Goal: Task Accomplishment & Management: Complete application form

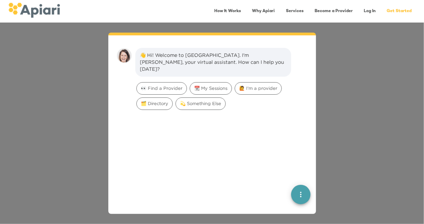
scroll to position [10, 0]
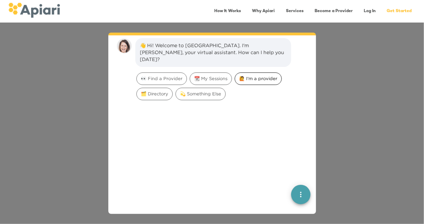
click at [248, 75] on span "🙋 I'm a provider" at bounding box center [258, 78] width 46 height 7
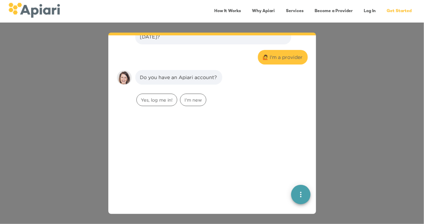
scroll to position [57, 0]
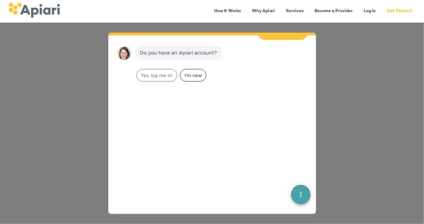
click at [194, 72] on span "I'm new" at bounding box center [193, 75] width 26 height 7
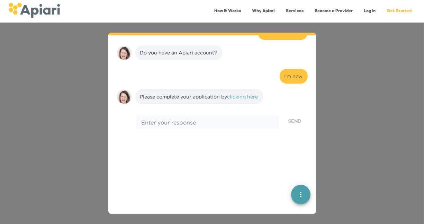
scroll to position [101, 0]
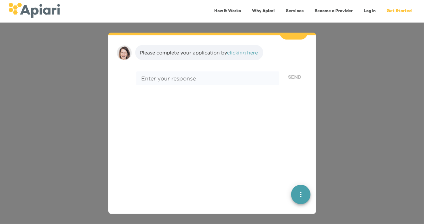
click at [241, 50] on link "clicking here" at bounding box center [243, 52] width 31 height 5
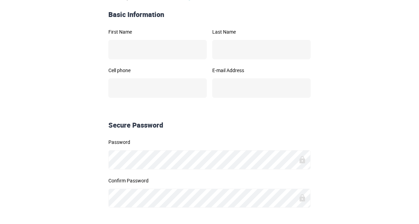
scroll to position [104, 0]
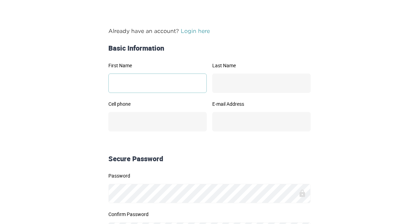
click at [177, 85] on input "First Name" at bounding box center [157, 82] width 98 height 19
click at [64, 90] on form "Already have an account? Login here Basic Information First Name Last Name Cell…" at bounding box center [209, 150] width 355 height 247
click at [74, 100] on form "Already have an account? Login here Basic Information First Name Last Name Cell…" at bounding box center [209, 150] width 355 height 247
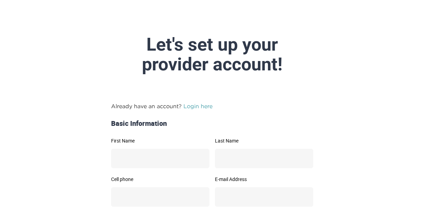
scroll to position [0, 0]
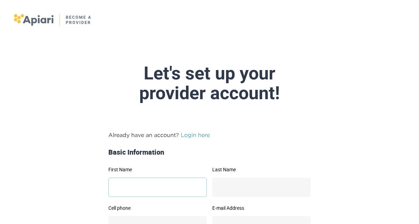
click at [135, 187] on input "First Name" at bounding box center [157, 186] width 98 height 19
type input "*******"
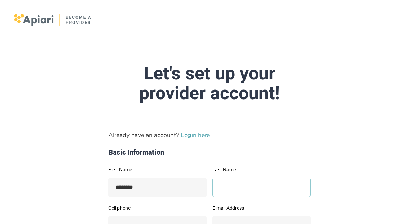
click at [233, 186] on input "Last Name" at bounding box center [261, 186] width 98 height 19
click at [187, 138] on p "Already have an account? Login here" at bounding box center [209, 135] width 202 height 8
click at [187, 137] on link "Login here" at bounding box center [195, 135] width 29 height 6
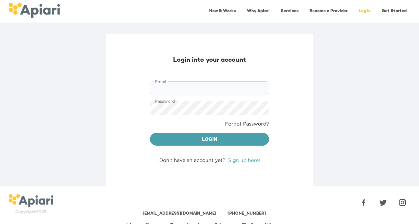
click at [228, 85] on input "Email" at bounding box center [209, 88] width 119 height 14
type input "**********"
click at [244, 123] on link "Forgot Password?" at bounding box center [247, 123] width 44 height 7
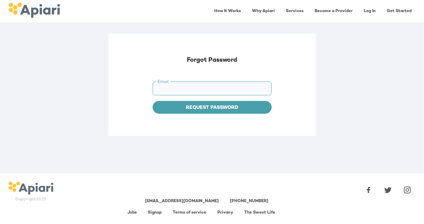
click at [196, 86] on input "Email" at bounding box center [212, 88] width 119 height 14
type input "**********"
click at [229, 106] on span "Request Password" at bounding box center [212, 108] width 108 height 9
click at [205, 88] on input "Email" at bounding box center [212, 88] width 119 height 14
type input "**********"
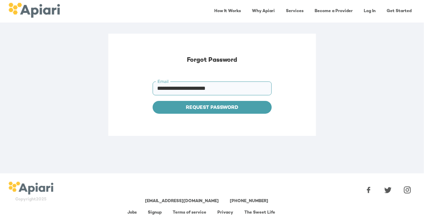
click at [42, 12] on img at bounding box center [34, 10] width 52 height 15
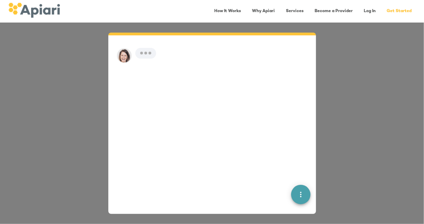
scroll to position [10, 0]
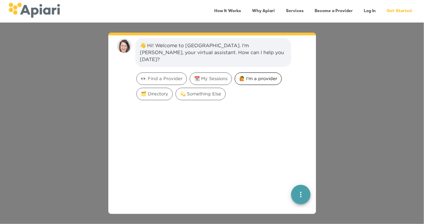
click at [262, 75] on span "🙋 I'm a provider" at bounding box center [258, 78] width 46 height 7
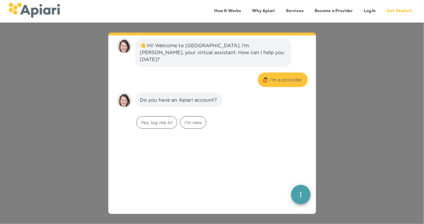
scroll to position [57, 0]
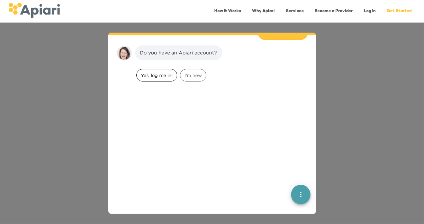
click at [141, 72] on span "Yes, log me in!" at bounding box center [157, 75] width 40 height 7
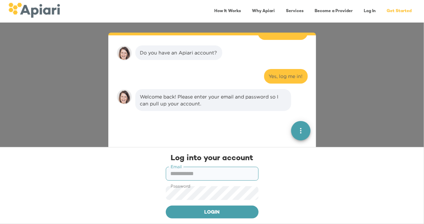
scroll to position [101, 0]
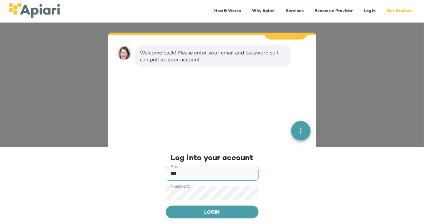
type input "**********"
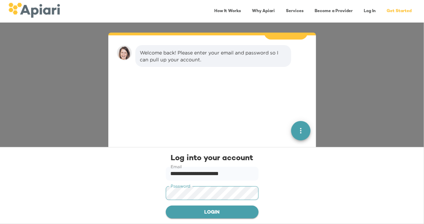
click at [236, 213] on span "Login" at bounding box center [212, 212] width 82 height 9
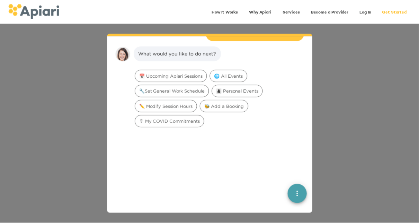
scroll to position [155, 0]
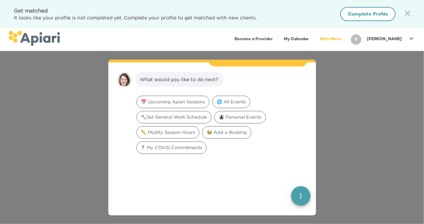
click at [383, 12] on span "Complete Profile" at bounding box center [368, 14] width 40 height 9
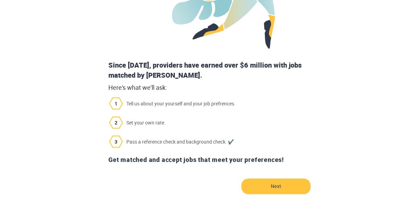
scroll to position [221, 0]
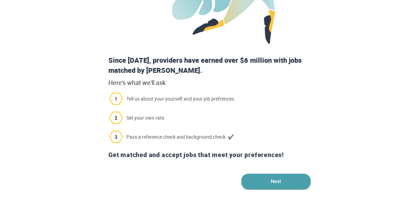
click at [266, 176] on span "Next" at bounding box center [275, 182] width 69 height 16
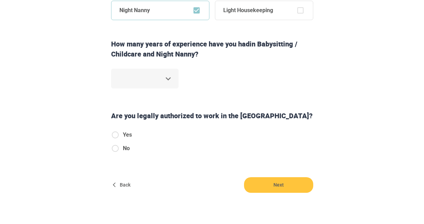
scroll to position [218, 0]
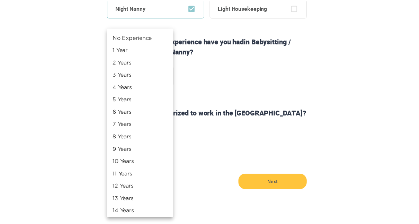
scroll to position [27, 0]
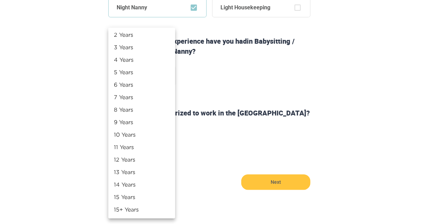
click at [140, 208] on li "15+ Years" at bounding box center [141, 209] width 67 height 12
type input "**"
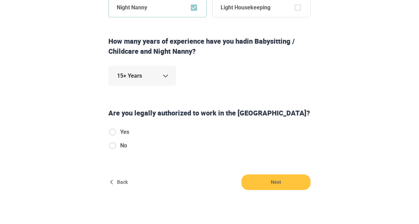
click at [124, 133] on span "Yes" at bounding box center [124, 132] width 9 height 8
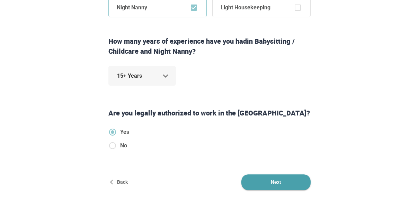
click at [271, 182] on span "Next" at bounding box center [275, 182] width 69 height 16
click at [273, 181] on span "Next" at bounding box center [275, 182] width 69 height 16
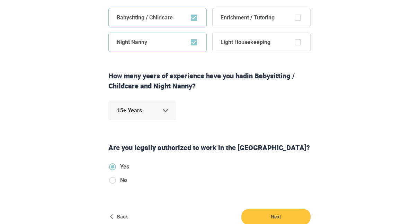
scroll to position [218, 0]
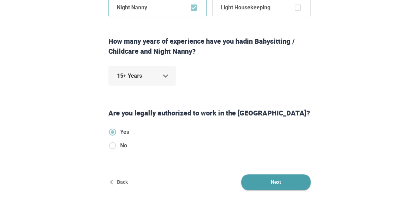
click at [284, 184] on span "Next" at bounding box center [275, 182] width 69 height 16
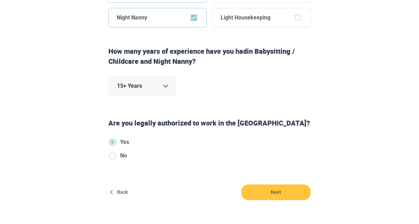
scroll to position [208, 0]
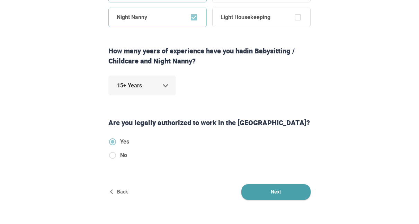
click at [276, 188] on span "Next" at bounding box center [275, 192] width 69 height 16
